Goal: Task Accomplishment & Management: Manage account settings

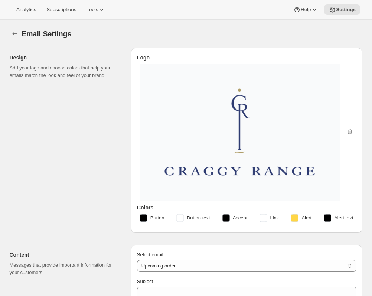
select select "subscriptionMessage"
select select "14"
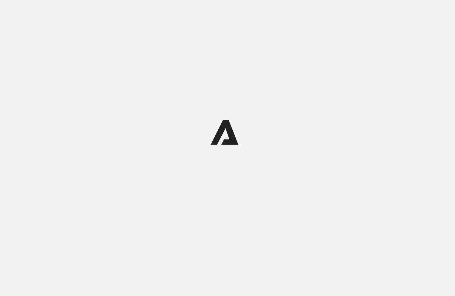
select select "subscriptionMessage"
select select "5"
select select "15"
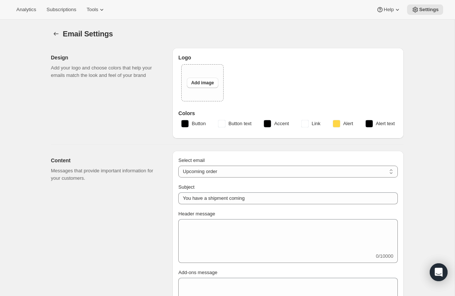
select select "14"
type input "Craggy Range"
checkbox input "false"
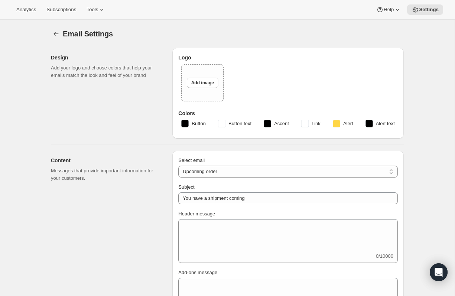
checkbox input "false"
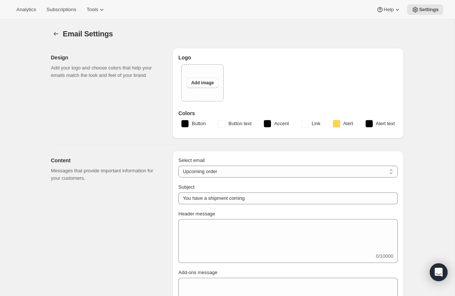
checkbox input "false"
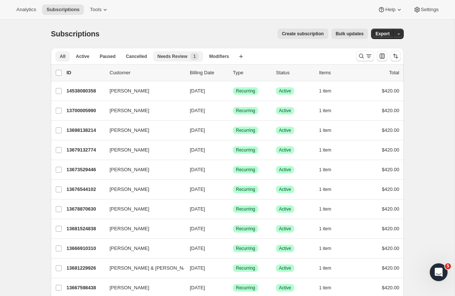
click at [178, 55] on span "Needs Review" at bounding box center [172, 56] width 30 height 6
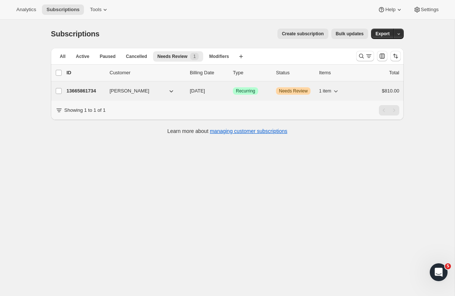
click at [92, 90] on p "13665861734" at bounding box center [84, 90] width 37 height 7
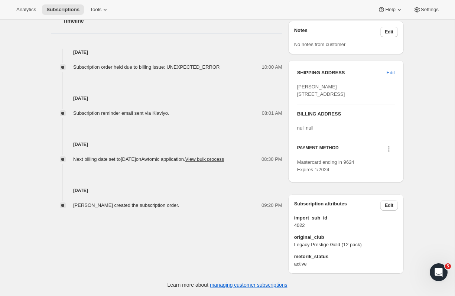
scroll to position [342, 0]
click at [388, 150] on icon at bounding box center [388, 148] width 1 height 1
click at [371, 195] on span "Send link to update card" at bounding box center [387, 194] width 52 height 6
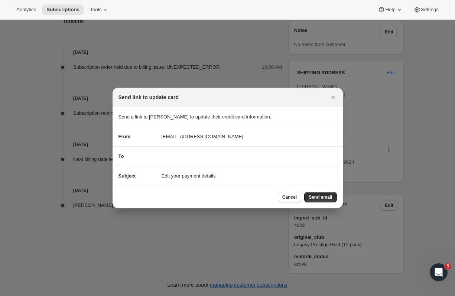
click at [194, 163] on section "To" at bounding box center [227, 156] width 230 height 19
click at [190, 177] on span "Edit your payment details" at bounding box center [188, 175] width 54 height 7
click at [321, 196] on span "Send email" at bounding box center [319, 197] width 23 height 6
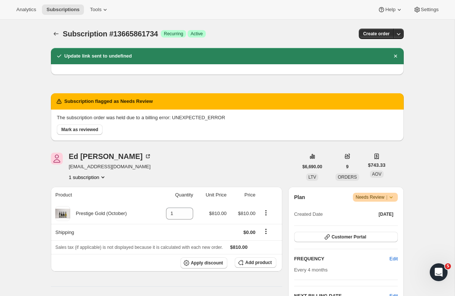
scroll to position [0, 0]
drag, startPoint x: 121, startPoint y: 168, endPoint x: 68, endPoint y: 168, distance: 53.4
click at [68, 168] on div "[PERSON_NAME] [PERSON_NAME][EMAIL_ADDRESS][DOMAIN_NAME] 1 subscription" at bounding box center [174, 167] width 247 height 28
copy span "[EMAIL_ADDRESS][DOMAIN_NAME]"
